Goal: Task Accomplishment & Management: Manage account settings

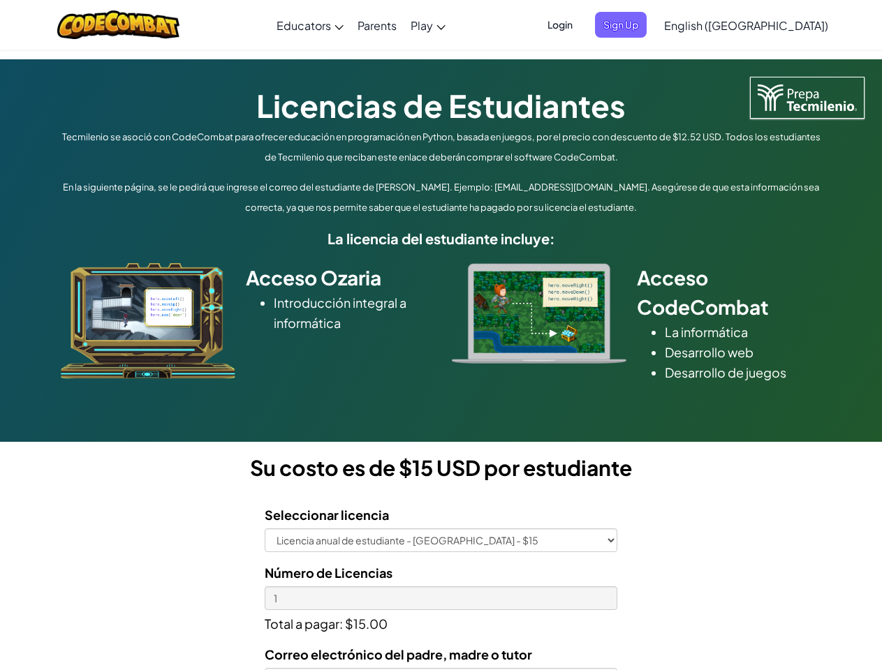
click at [441, 335] on div at bounding box center [538, 313] width 195 height 101
click at [581, 24] on span "Login" at bounding box center [560, 25] width 42 height 26
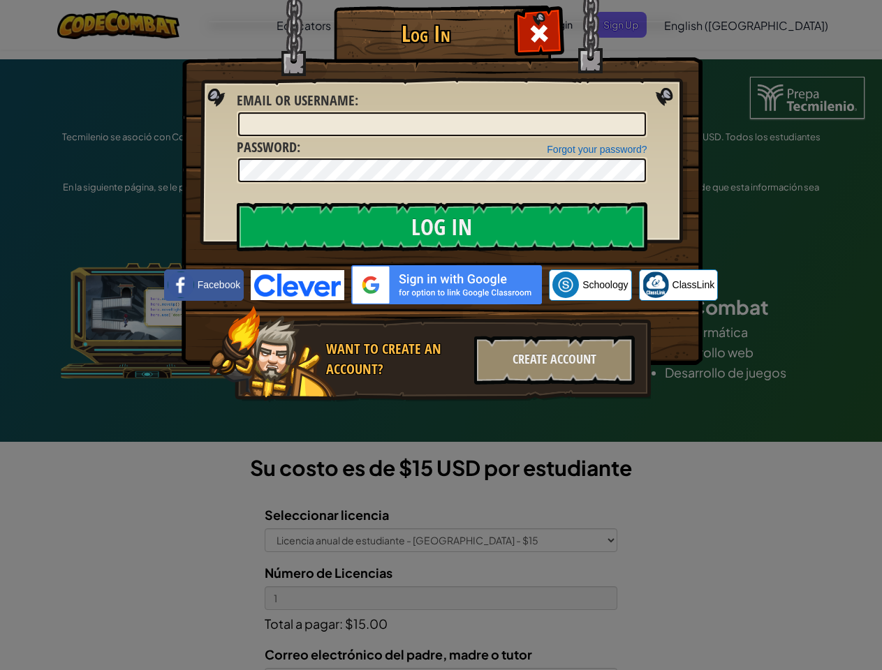
click at [706, 24] on div "Log In Unknown Error Email or Username : Forgot your password? Password : Log I…" at bounding box center [441, 335] width 882 height 670
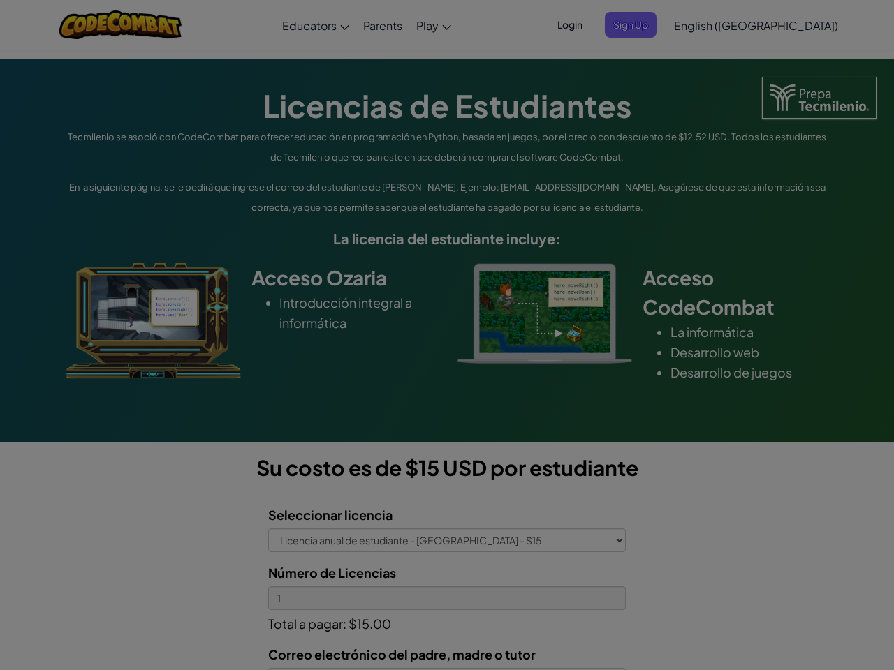
click at [706, 24] on div "Log In Unknown Error Email or Username : Forgot your password? Password : Log I…" at bounding box center [447, 335] width 894 height 670
click at [780, 25] on div at bounding box center [447, 335] width 894 height 670
